Goal: Communication & Community: Answer question/provide support

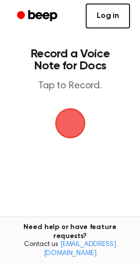
click at [116, 19] on link "Log in" at bounding box center [108, 15] width 44 height 25
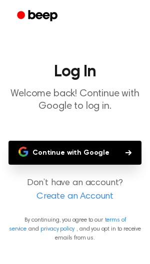
click at [114, 155] on button "Continue with Google" at bounding box center [74, 153] width 133 height 24
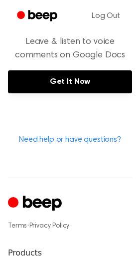
scroll to position [883, 0]
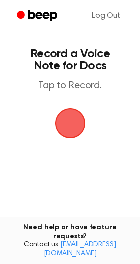
click at [61, 117] on span "button" at bounding box center [70, 123] width 28 height 28
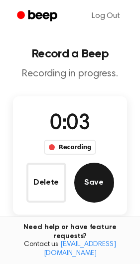
click at [96, 175] on button "Save" at bounding box center [94, 183] width 40 height 40
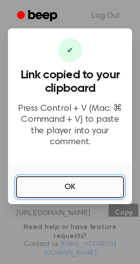
click at [96, 182] on button "OK" at bounding box center [70, 187] width 108 height 22
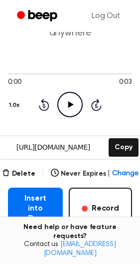
scroll to position [66, 0]
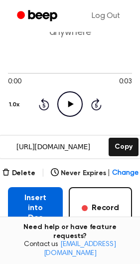
click at [44, 190] on button "Insert into Doc" at bounding box center [35, 208] width 55 height 42
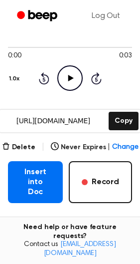
scroll to position [92, 0]
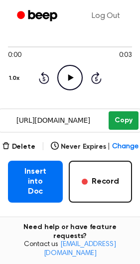
click at [119, 126] on button "Copy" at bounding box center [123, 120] width 29 height 18
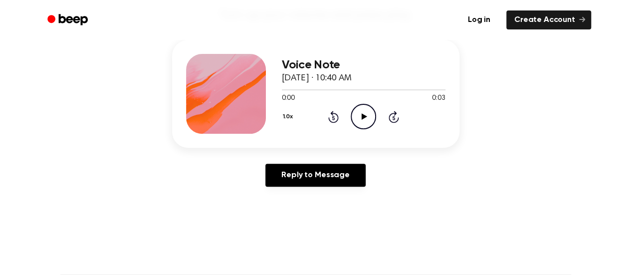
scroll to position [117, 0]
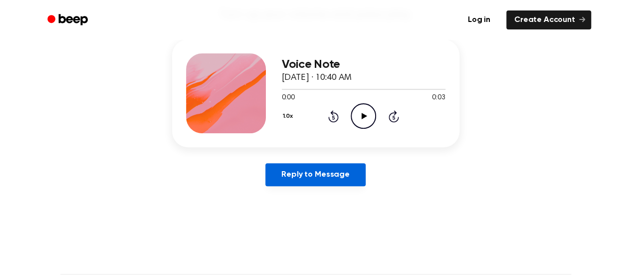
click at [322, 175] on link "Reply to Message" at bounding box center [315, 174] width 100 height 23
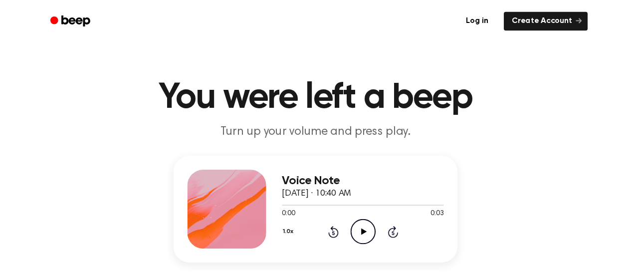
scroll to position [117, 0]
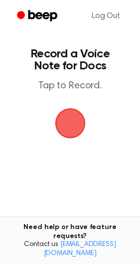
click at [60, 134] on span "button" at bounding box center [70, 123] width 42 height 42
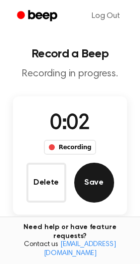
click at [90, 178] on button "Save" at bounding box center [94, 183] width 40 height 40
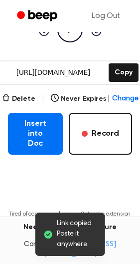
scroll to position [141, 0]
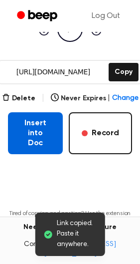
click at [38, 134] on button "Insert into Doc" at bounding box center [35, 133] width 55 height 42
